Goal: Task Accomplishment & Management: Complete application form

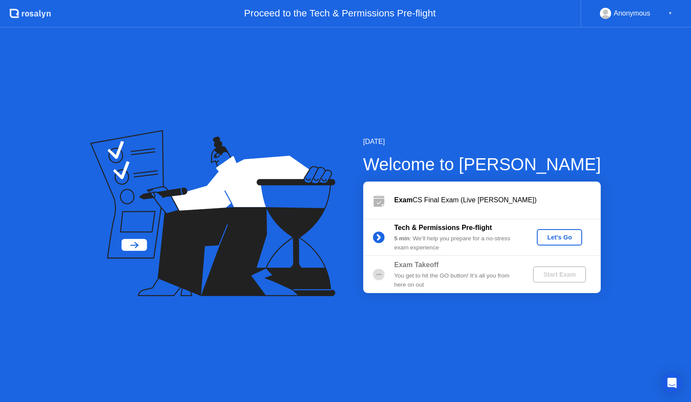
click at [557, 240] on div "Let's Go" at bounding box center [559, 237] width 38 height 7
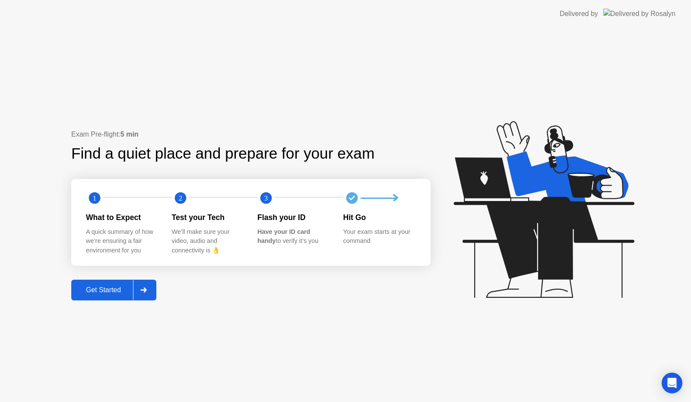
click at [109, 284] on button "Get Started" at bounding box center [113, 290] width 85 height 21
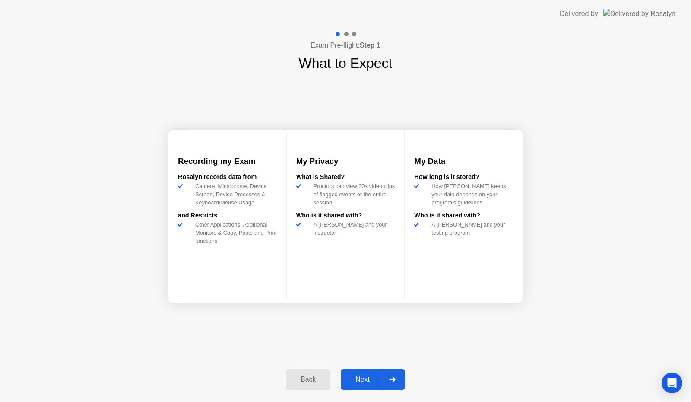
click at [360, 381] on div "Next" at bounding box center [362, 379] width 38 height 8
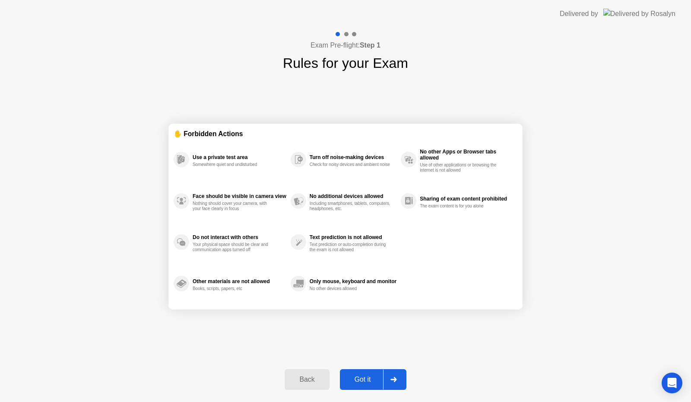
click at [369, 375] on div "Got it" at bounding box center [363, 379] width 41 height 8
select select "**********"
select select "*******"
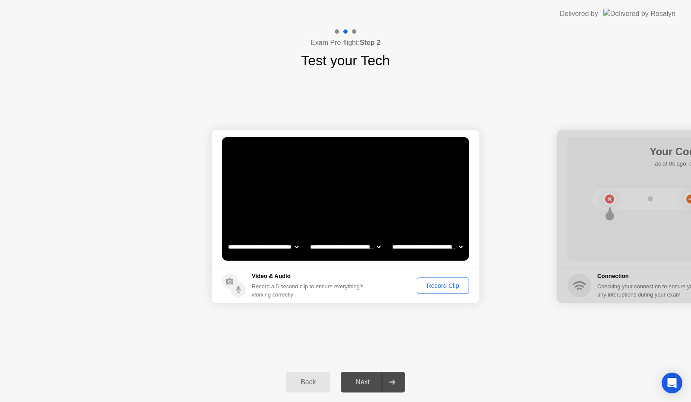
click at [367, 386] on div "Next" at bounding box center [362, 382] width 38 height 8
click at [437, 288] on div "Record Clip" at bounding box center [443, 285] width 46 height 7
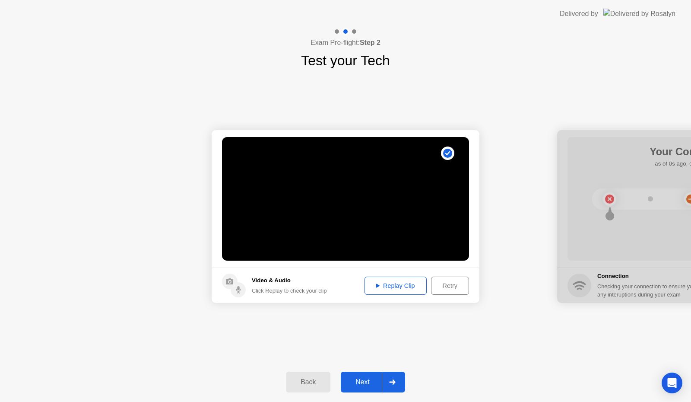
click at [366, 376] on button "Next" at bounding box center [373, 382] width 64 height 21
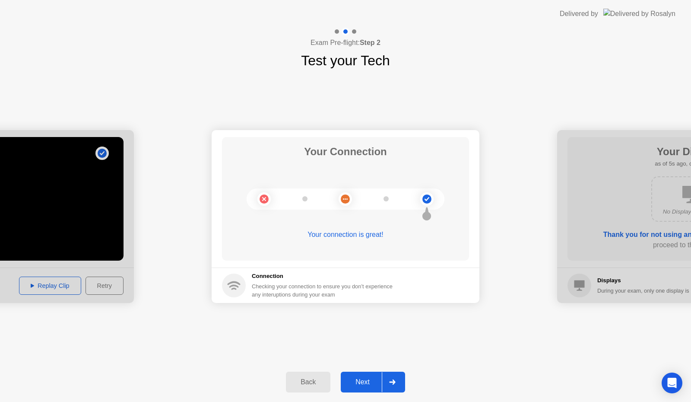
click at [366, 380] on div "Next" at bounding box center [362, 382] width 38 height 8
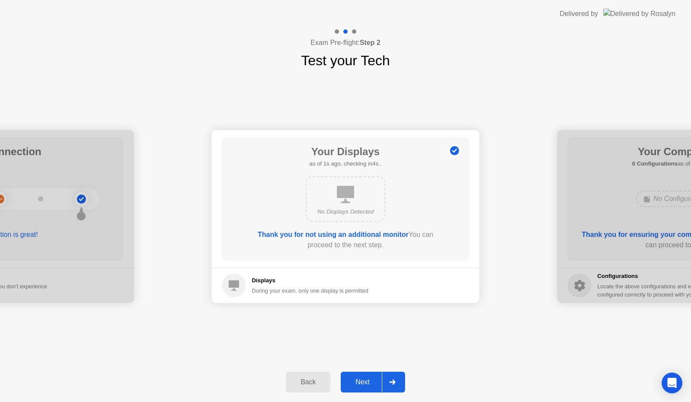
click at [366, 384] on div "Next" at bounding box center [362, 382] width 38 height 8
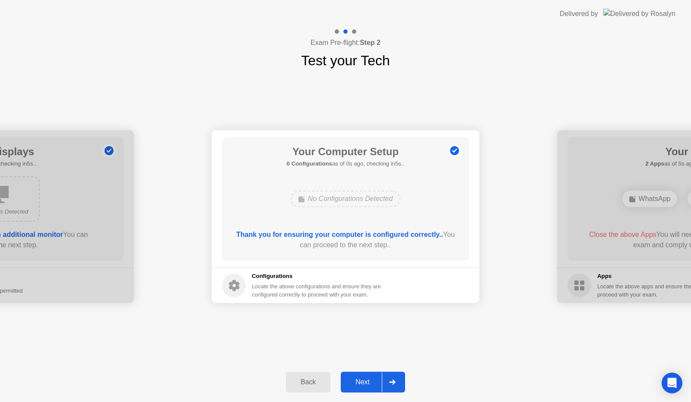
click at [376, 381] on div "Next" at bounding box center [362, 382] width 38 height 8
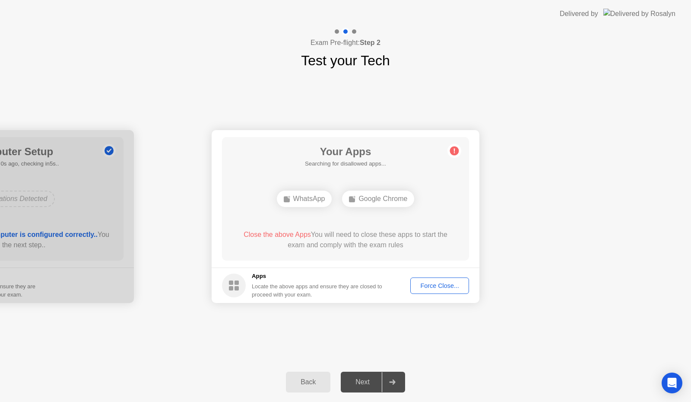
click at [436, 286] on div "Force Close..." at bounding box center [439, 285] width 53 height 7
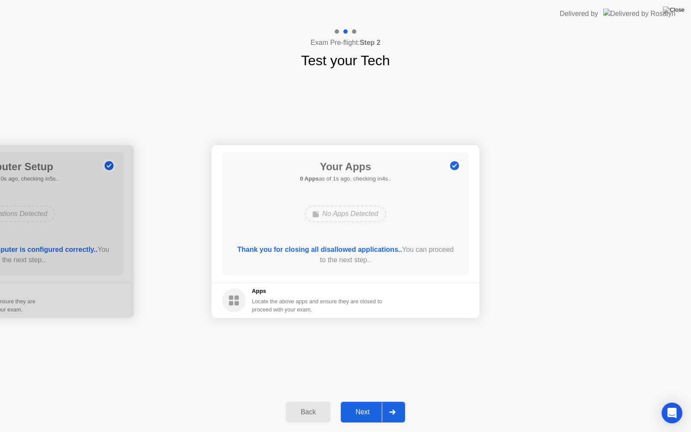
click at [369, 401] on button "Next" at bounding box center [373, 412] width 64 height 21
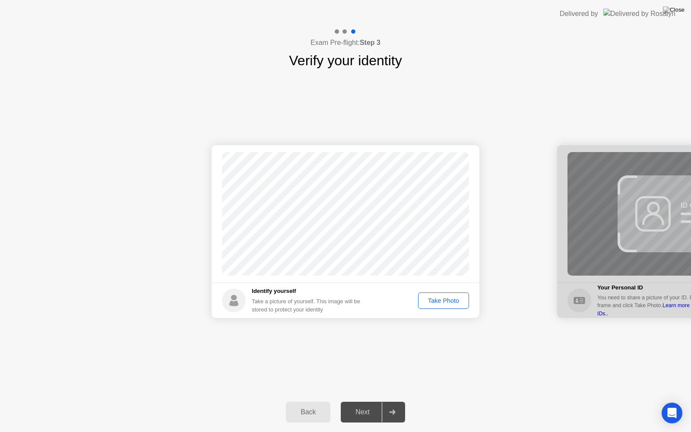
click at [435, 302] on div "Take Photo" at bounding box center [443, 300] width 45 height 7
click at [447, 297] on div "Retake" at bounding box center [449, 300] width 34 height 7
click at [447, 297] on div "Take Photo" at bounding box center [443, 300] width 45 height 7
click at [454, 301] on div "Retake" at bounding box center [449, 300] width 34 height 7
click at [454, 300] on div "Take Photo" at bounding box center [443, 300] width 45 height 7
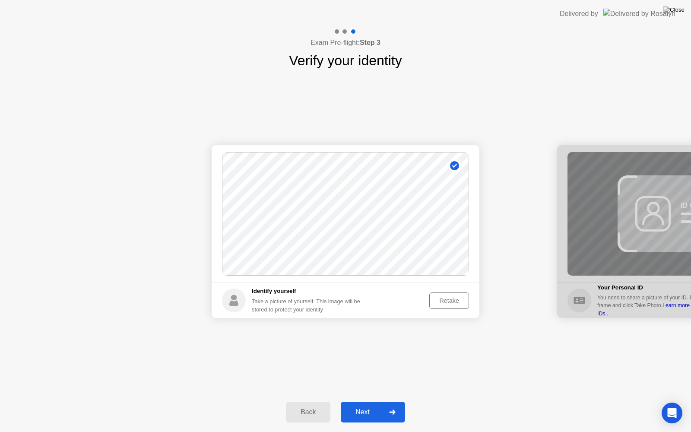
click at [365, 401] on div "Next" at bounding box center [362, 412] width 38 height 8
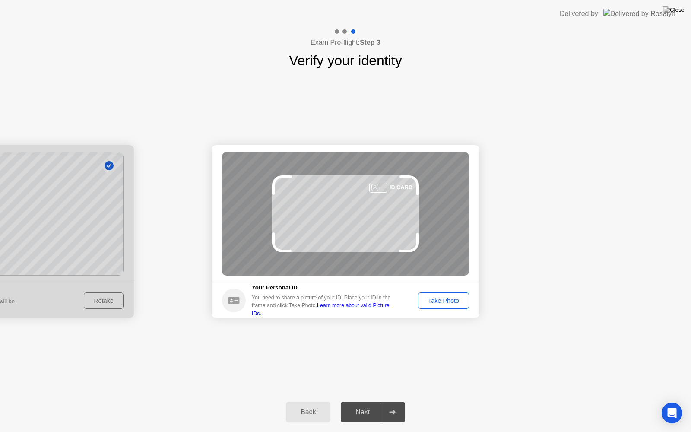
click at [447, 295] on button "Take Photo" at bounding box center [443, 300] width 51 height 16
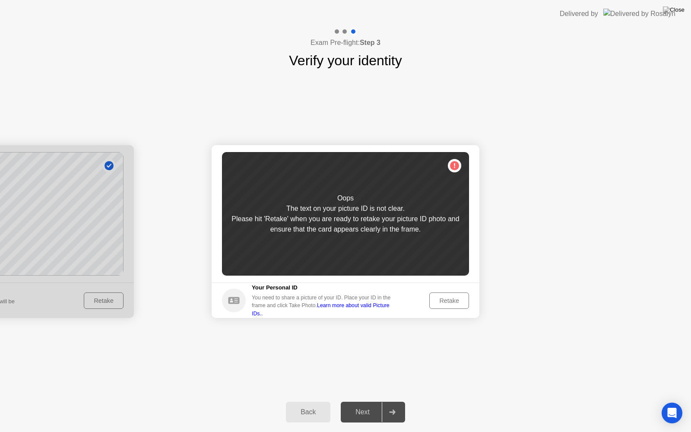
click at [448, 299] on div "Retake" at bounding box center [449, 300] width 34 height 7
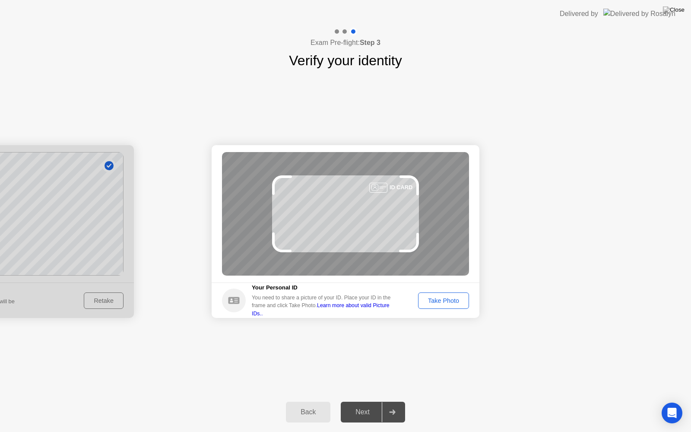
click at [439, 300] on div "Take Photo" at bounding box center [443, 300] width 45 height 7
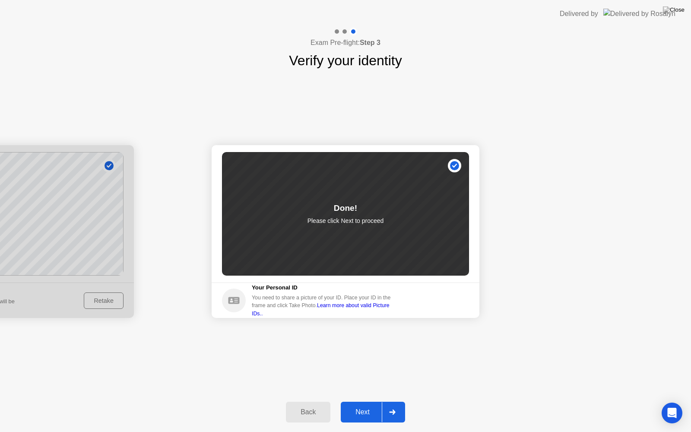
click at [369, 401] on div "Next" at bounding box center [362, 412] width 38 height 8
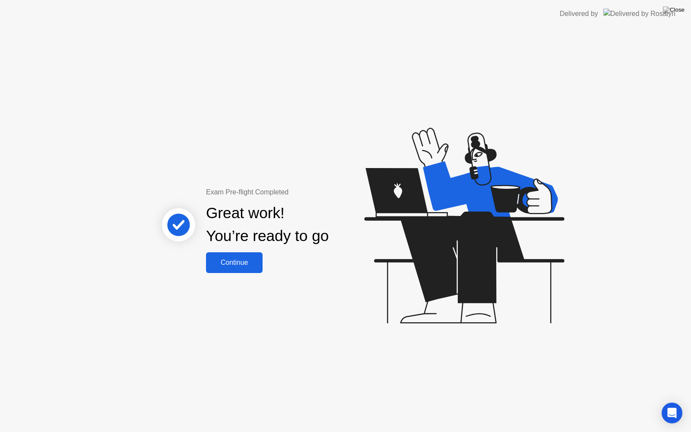
click at [240, 252] on button "Continue" at bounding box center [234, 262] width 57 height 21
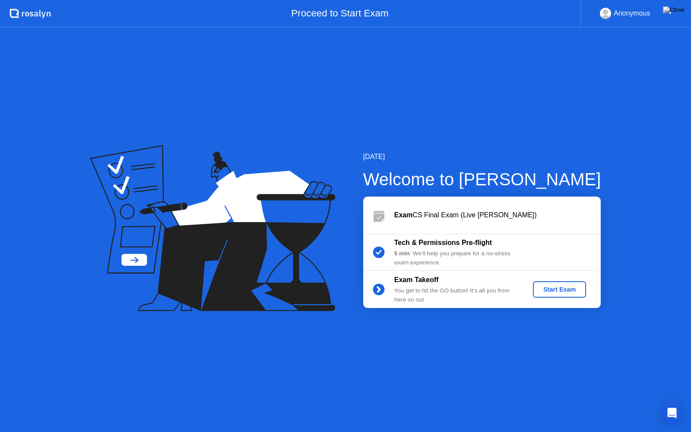
click at [566, 292] on div "Start Exam" at bounding box center [560, 289] width 46 height 7
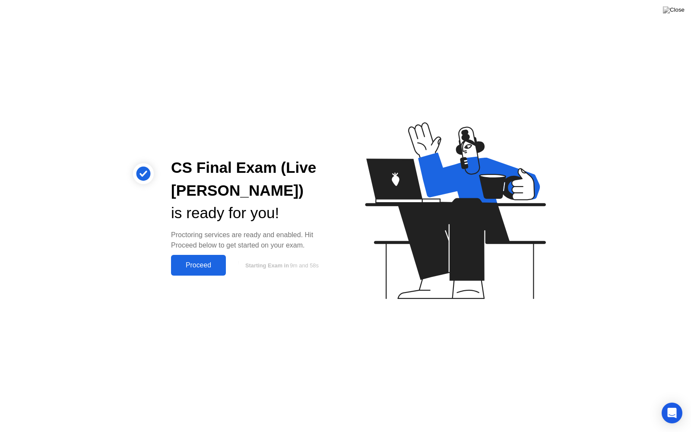
click at [197, 264] on div "Proceed" at bounding box center [199, 265] width 50 height 8
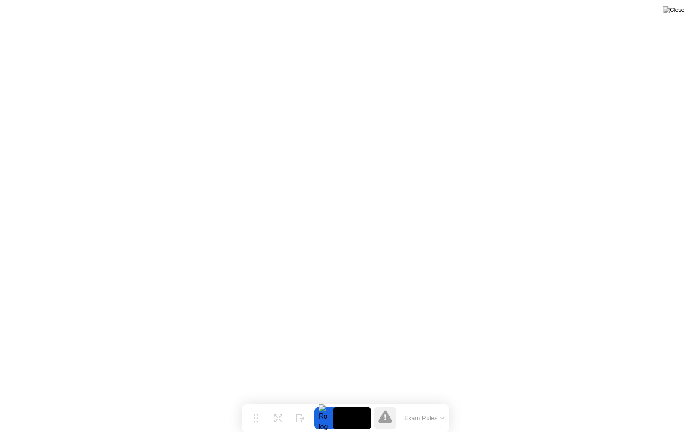
click at [356, 401] on video at bounding box center [352, 418] width 39 height 22
click at [326, 401] on div at bounding box center [324, 418] width 18 height 22
click at [353, 401] on video at bounding box center [352, 418] width 39 height 22
click at [282, 401] on icon at bounding box center [278, 415] width 8 height 8
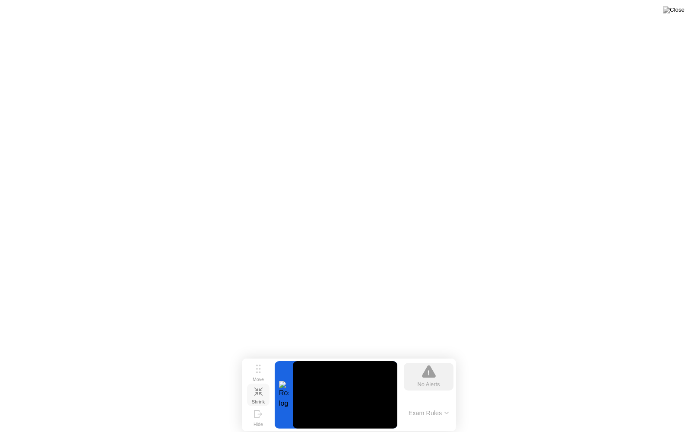
click at [260, 401] on div "Shrink" at bounding box center [258, 401] width 13 height 5
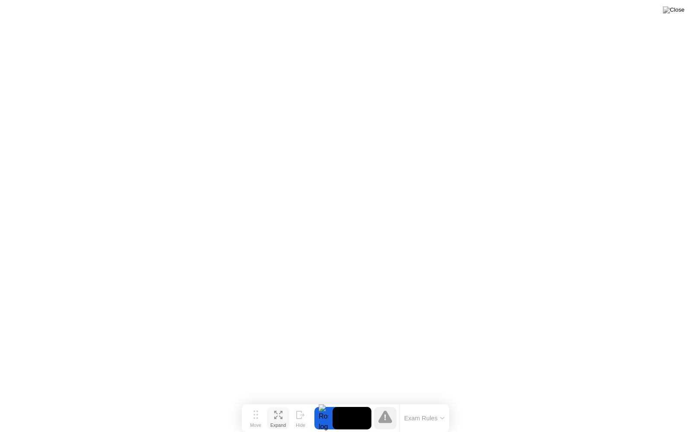
click at [278, 401] on icon at bounding box center [278, 415] width 8 height 8
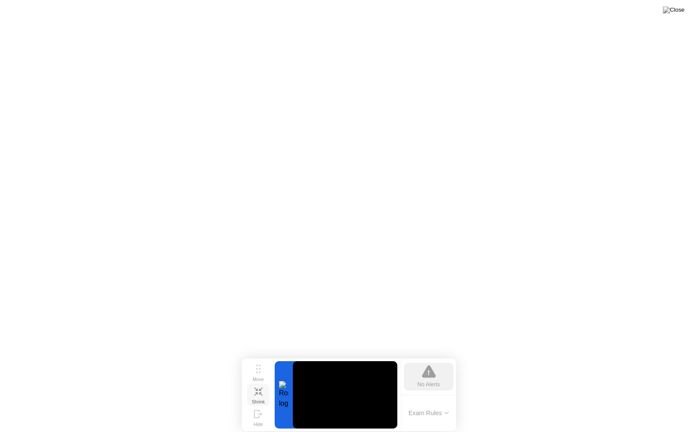
click at [261, 401] on div "Shrink" at bounding box center [258, 401] width 13 height 5
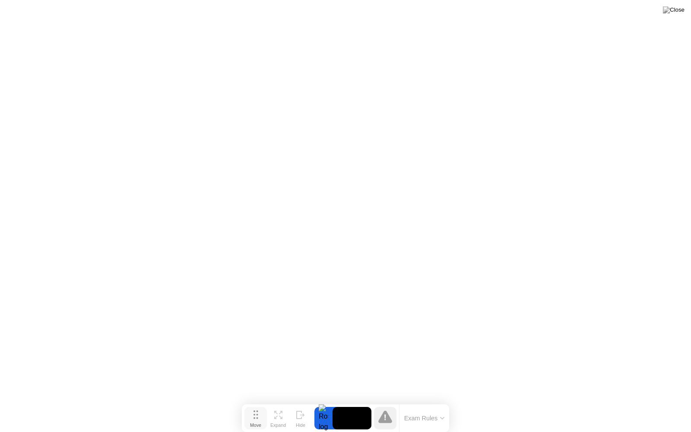
click at [258, 401] on icon at bounding box center [256, 414] width 5 height 9
click at [280, 401] on div "Expand" at bounding box center [278, 425] width 16 height 5
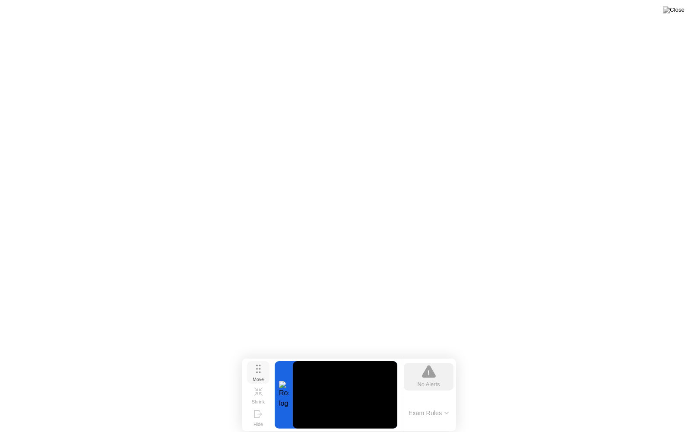
click at [255, 370] on button "Move" at bounding box center [258, 372] width 22 height 22
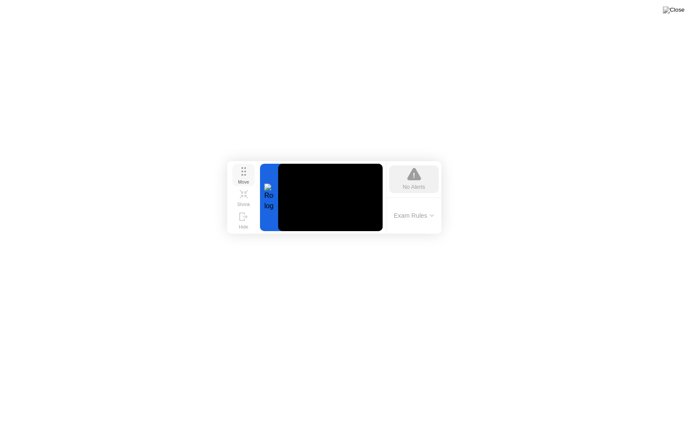
drag, startPoint x: 255, startPoint y: 370, endPoint x: 241, endPoint y: 173, distance: 198.0
click at [241, 173] on button "Move" at bounding box center [243, 175] width 22 height 22
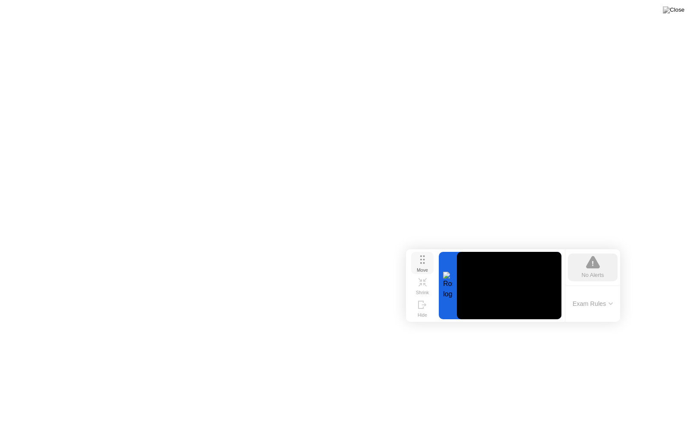
drag, startPoint x: 245, startPoint y: 172, endPoint x: 425, endPoint y: 260, distance: 200.4
click at [425, 260] on circle at bounding box center [424, 260] width 2 height 2
click at [429, 282] on button "Shrink" at bounding box center [424, 285] width 22 height 22
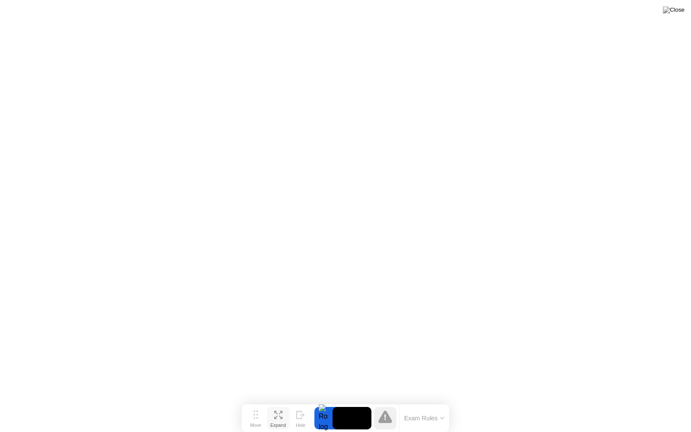
click at [280, 401] on icon at bounding box center [278, 415] width 8 height 8
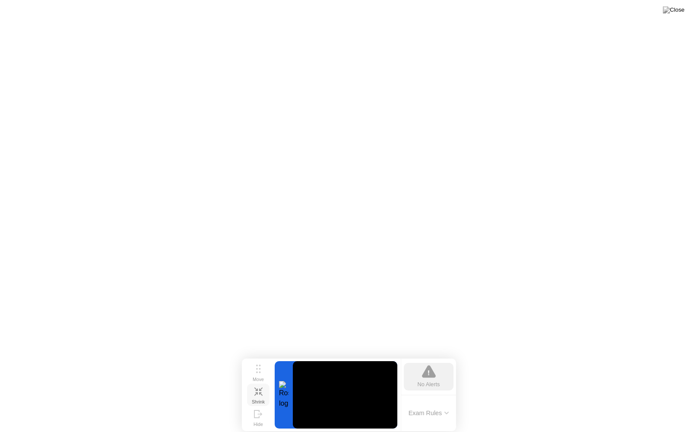
click at [258, 390] on icon at bounding box center [258, 392] width 8 height 8
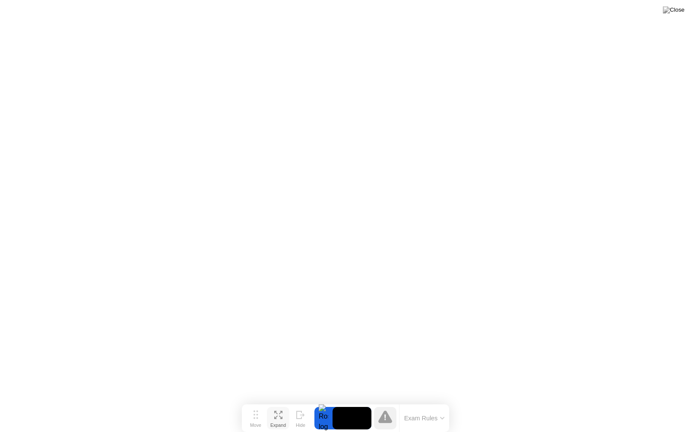
click at [276, 401] on icon at bounding box center [278, 415] width 8 height 8
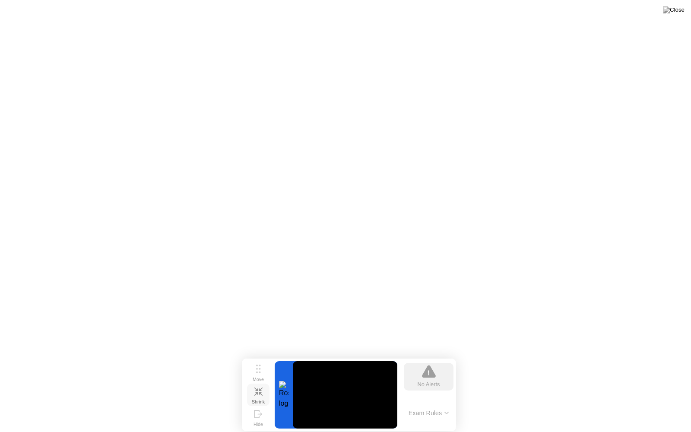
click at [283, 385] on div at bounding box center [284, 394] width 18 height 67
click at [254, 394] on icon at bounding box center [258, 392] width 8 height 8
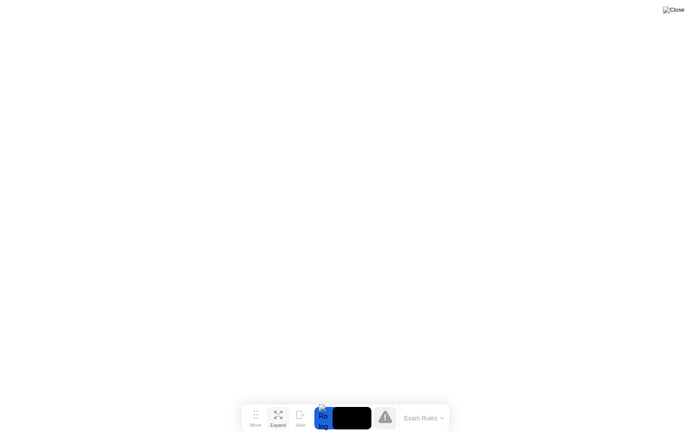
click at [277, 401] on div "Expand" at bounding box center [278, 425] width 16 height 5
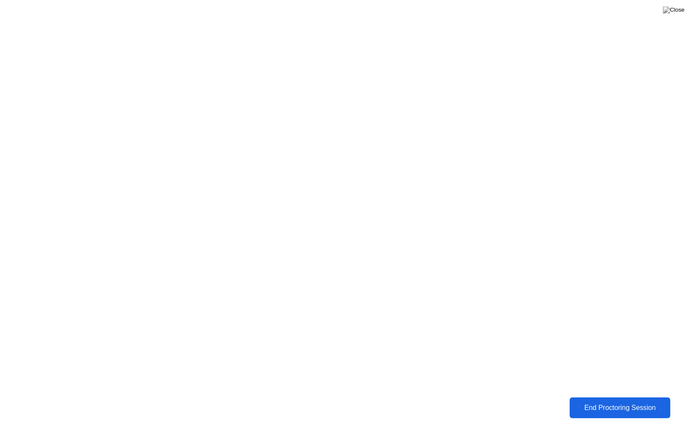
click at [611, 401] on div "End Proctoring Session" at bounding box center [619, 408] width 95 height 8
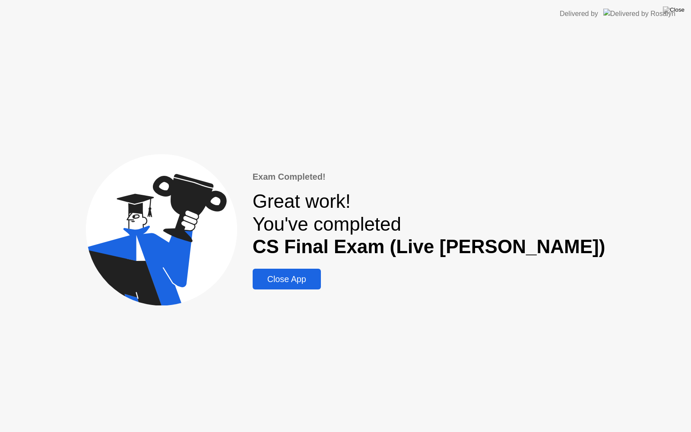
click at [318, 279] on div "Close App" at bounding box center [286, 279] width 63 height 10
